Goal: Information Seeking & Learning: Find specific page/section

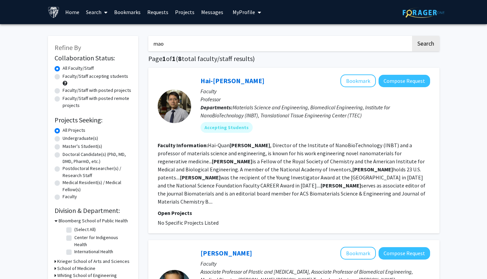
drag, startPoint x: 200, startPoint y: 43, endPoint x: 103, endPoint y: 41, distance: 96.2
type input "[PERSON_NAME]"
click at [412, 36] on button "Search" at bounding box center [425, 43] width 27 height 15
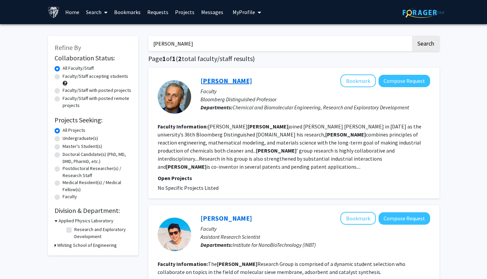
click at [236, 77] on link "[PERSON_NAME]" at bounding box center [227, 80] width 52 height 8
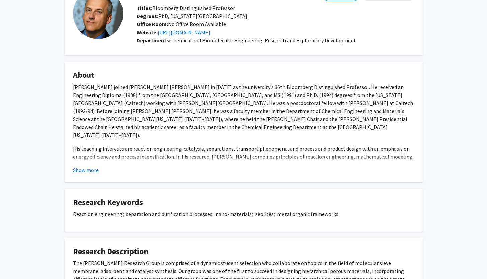
scroll to position [49, 0]
click at [210, 33] on link "[URL][DOMAIN_NAME]" at bounding box center [184, 31] width 53 height 7
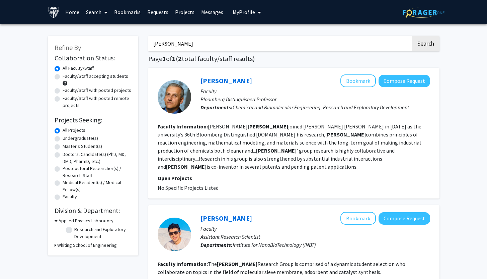
drag, startPoint x: 185, startPoint y: 45, endPoint x: 137, endPoint y: 34, distance: 48.4
click at [138, 34] on div "Refine By Collaboration Status: Collaboration Status All Faculty/Staff Collabor…" at bounding box center [244, 185] width 402 height 313
type input "[PERSON_NAME]"
click at [412, 36] on button "Search" at bounding box center [425, 43] width 27 height 15
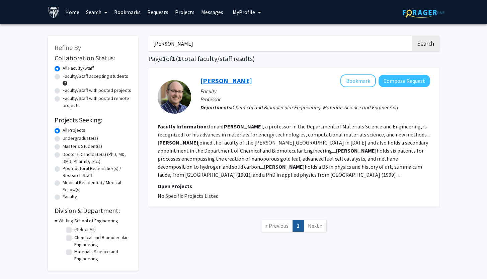
click at [216, 78] on link "[PERSON_NAME]" at bounding box center [227, 80] width 52 height 8
drag, startPoint x: 194, startPoint y: 45, endPoint x: 105, endPoint y: 40, distance: 88.9
click at [107, 40] on div "Refine By Collaboration Status: Collaboration Status All Faculty/Staff Collabor…" at bounding box center [244, 149] width 402 height 241
click at [412, 36] on button "Search" at bounding box center [425, 43] width 27 height 15
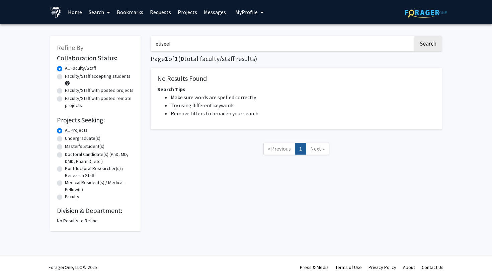
drag, startPoint x: 212, startPoint y: 44, endPoint x: 109, endPoint y: 44, distance: 102.8
click at [110, 44] on div "Refine By Collaboration Status: Collaboration Status All Faculty/Staff Collabor…" at bounding box center [246, 130] width 402 height 202
click at [415, 36] on button "Search" at bounding box center [428, 43] width 27 height 15
drag, startPoint x: 181, startPoint y: 43, endPoint x: 113, endPoint y: 30, distance: 69.6
click at [116, 31] on div "Refine By Collaboration Status: Collaboration Status All Faculty/Staff Collabor…" at bounding box center [246, 130] width 402 height 202
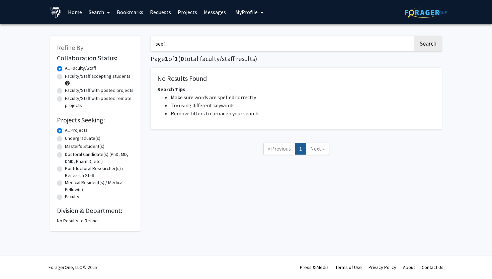
type input "seef"
click at [415, 36] on button "Search" at bounding box center [428, 43] width 27 height 15
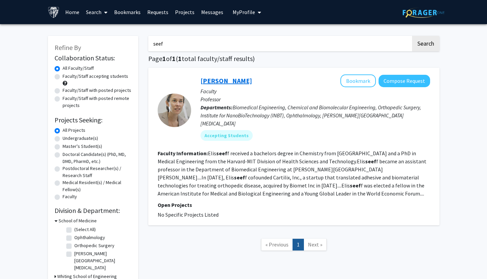
click at [219, 80] on link "[PERSON_NAME]" at bounding box center [227, 80] width 52 height 8
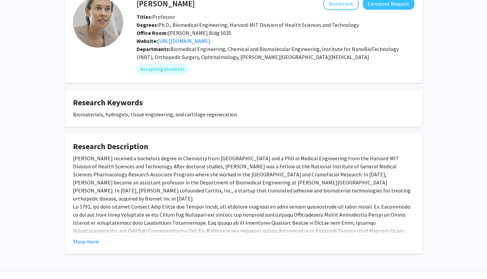
scroll to position [42, 0]
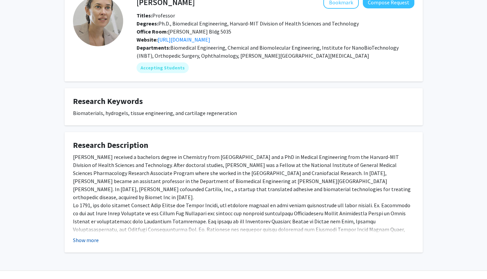
click at [89, 239] on button "Show more" at bounding box center [86, 240] width 26 height 8
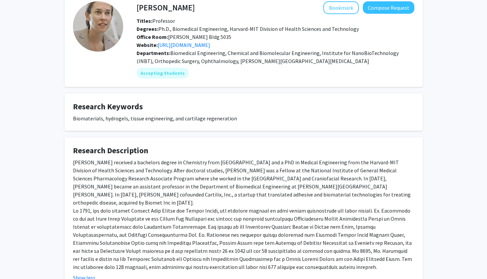
scroll to position [22, 0]
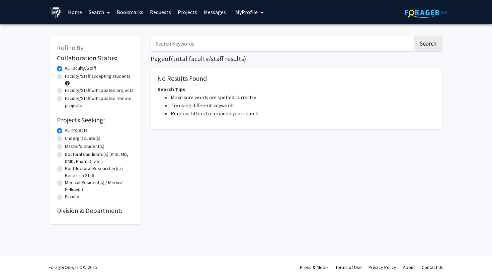
click at [175, 42] on input "Search Keywords" at bounding box center [282, 43] width 263 height 15
click at [415, 36] on button "Search" at bounding box center [428, 43] width 27 height 15
click at [234, 46] on input "[PERSON_NAME]" at bounding box center [282, 43] width 263 height 15
click at [415, 36] on button "Search" at bounding box center [428, 43] width 27 height 15
click at [425, 41] on button "Search" at bounding box center [428, 43] width 27 height 15
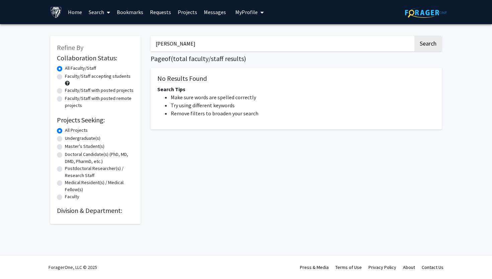
drag, startPoint x: 261, startPoint y: 48, endPoint x: 143, endPoint y: 33, distance: 118.8
click at [143, 33] on div "Refine By Collaboration Status: Collaboration Status All Faculty/Staff Collabor…" at bounding box center [246, 126] width 402 height 195
type input "[PERSON_NAME]"
click at [415, 36] on button "Search" at bounding box center [428, 43] width 27 height 15
click at [75, 13] on link "Home" at bounding box center [75, 11] width 21 height 23
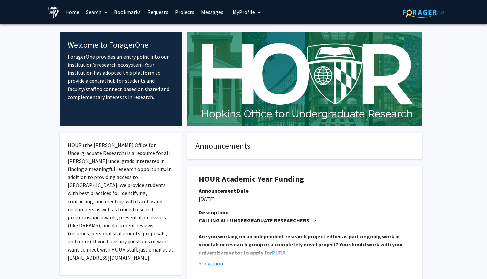
click at [94, 13] on link "Search" at bounding box center [97, 11] width 28 height 23
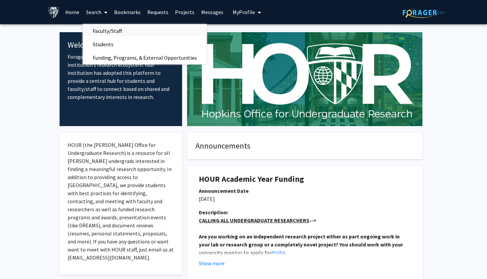
click at [98, 30] on span "Faculty/Staff" at bounding box center [107, 30] width 49 height 13
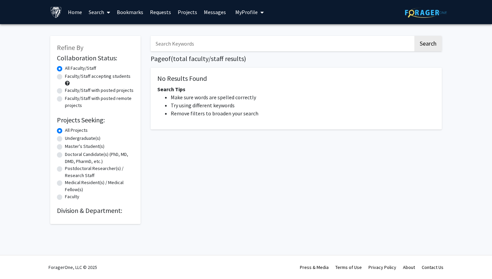
click at [173, 43] on input "Search Keywords" at bounding box center [282, 43] width 263 height 15
click at [415, 36] on button "Search" at bounding box center [428, 43] width 27 height 15
click at [431, 41] on button "Search" at bounding box center [428, 43] width 27 height 15
drag, startPoint x: 186, startPoint y: 43, endPoint x: 85, endPoint y: 33, distance: 101.0
click at [85, 33] on div "Refine By Collaboration Status: Collaboration Status All Faculty/Staff Collabor…" at bounding box center [246, 126] width 402 height 195
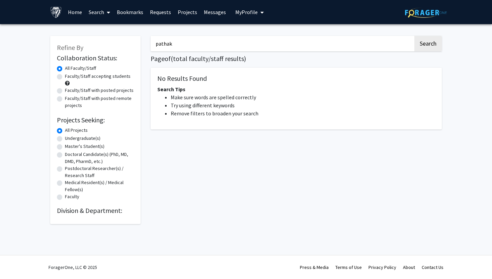
type input "pathak"
click at [415, 36] on button "Search" at bounding box center [428, 43] width 27 height 15
